Goal: Information Seeking & Learning: Learn about a topic

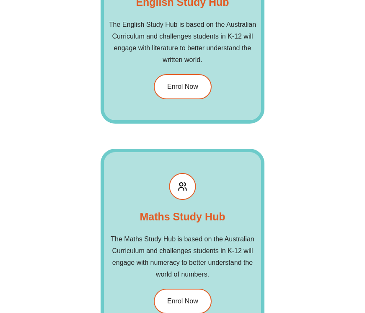
scroll to position [1574, 0]
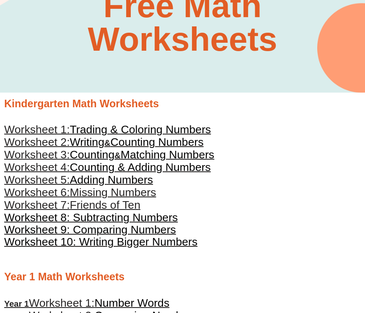
click at [134, 142] on span "Counting Numbers" at bounding box center [156, 142] width 93 height 13
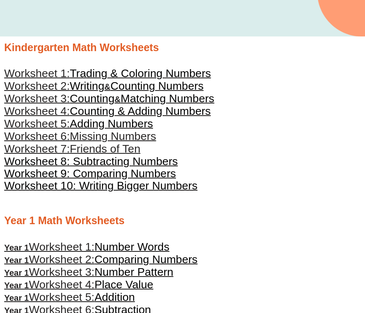
click at [131, 161] on span "Worksheet 8: Subtracting Numbers" at bounding box center [90, 161] width 173 height 13
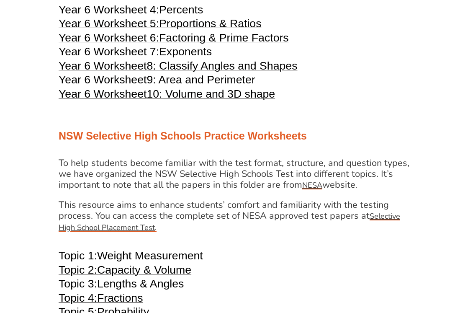
scroll to position [1564, 0]
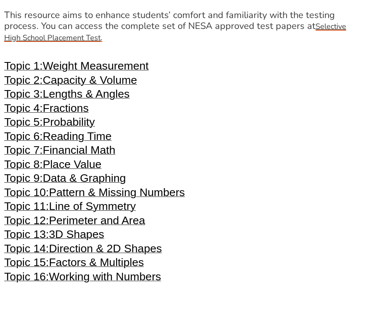
click at [101, 147] on span "Financial Math" at bounding box center [79, 150] width 72 height 13
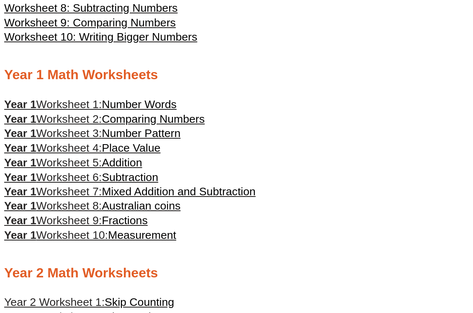
scroll to position [0, 0]
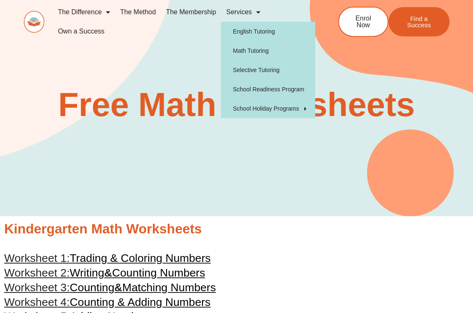
click at [246, 11] on link "Services" at bounding box center [243, 12] width 44 height 19
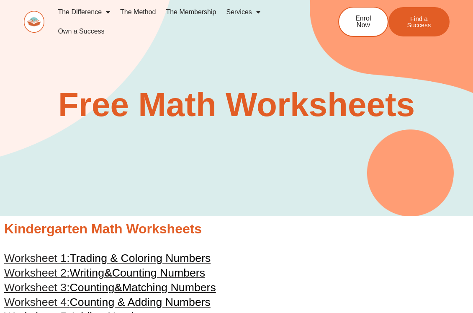
click at [246, 11] on link "Services" at bounding box center [243, 12] width 44 height 19
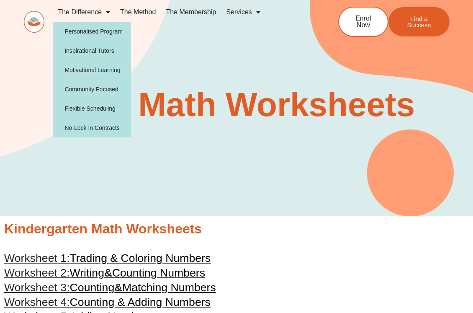
click at [103, 13] on span "Menu" at bounding box center [106, 12] width 8 height 15
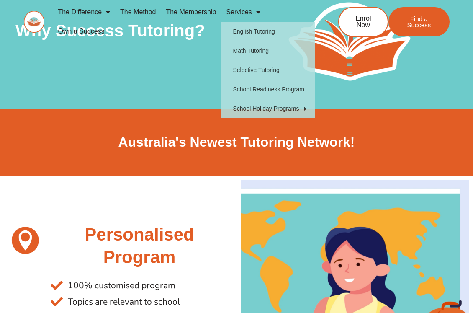
click at [31, 22] on img at bounding box center [34, 21] width 21 height 21
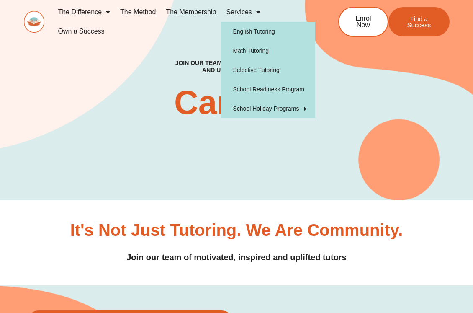
click at [248, 16] on link "Services" at bounding box center [243, 12] width 44 height 19
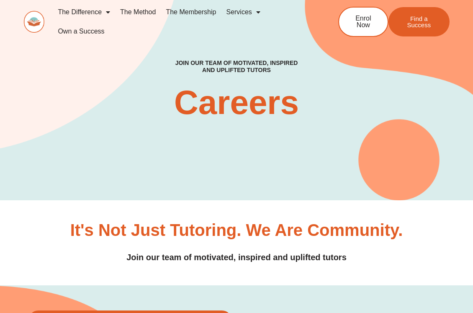
click at [248, 14] on link "Services" at bounding box center [243, 12] width 44 height 19
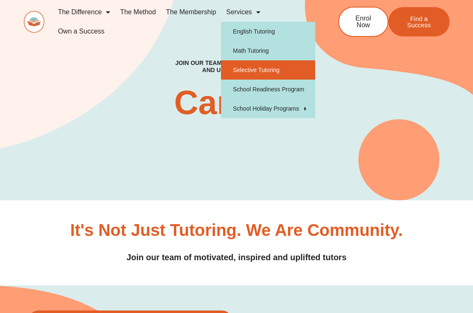
click at [254, 74] on link "Selective Tutoring" at bounding box center [268, 69] width 94 height 19
